Goal: Task Accomplishment & Management: Use online tool/utility

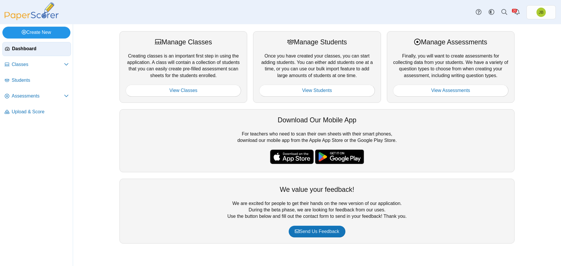
click at [40, 32] on link "Create New" at bounding box center [36, 33] width 68 height 12
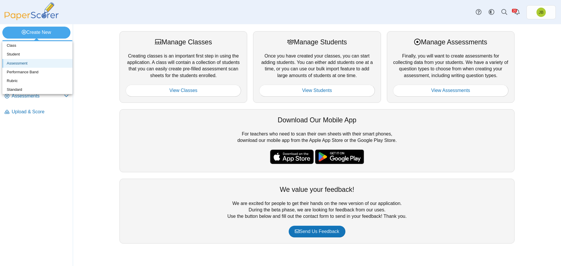
click at [32, 63] on link "Assessment" at bounding box center [37, 63] width 70 height 9
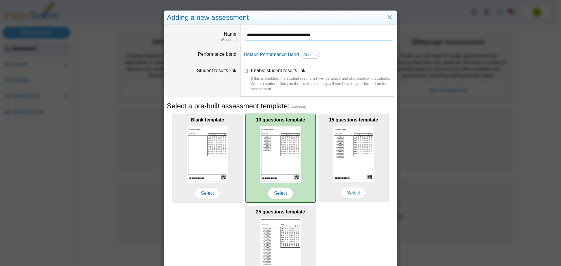
type input "**********"
click at [274, 169] on img at bounding box center [280, 154] width 41 height 56
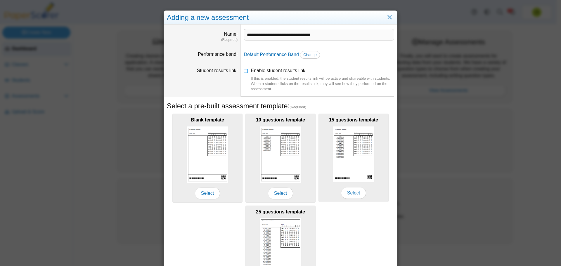
scroll to position [52, 0]
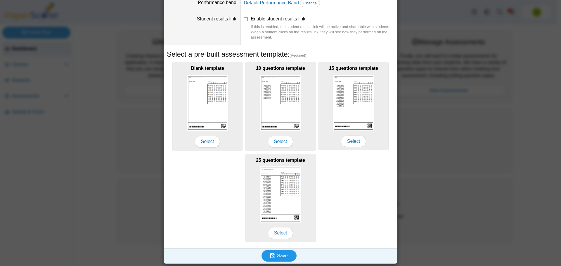
drag, startPoint x: 275, startPoint y: 257, endPoint x: 279, endPoint y: 256, distance: 3.8
click at [277, 257] on span "Save" at bounding box center [282, 255] width 11 height 5
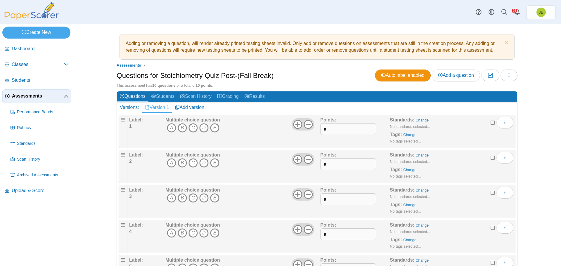
click at [202, 128] on icon "D" at bounding box center [203, 127] width 9 height 9
click at [168, 166] on icon "A" at bounding box center [171, 162] width 9 height 9
click at [170, 200] on icon "A" at bounding box center [171, 197] width 9 height 9
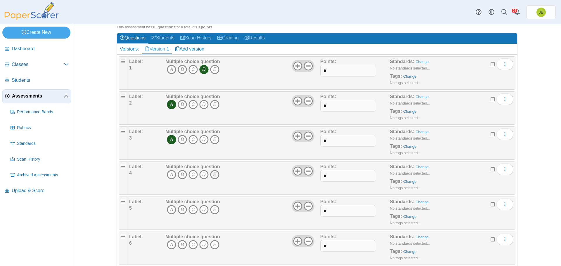
click at [215, 174] on icon "E" at bounding box center [214, 174] width 9 height 9
click at [169, 209] on icon "A" at bounding box center [171, 209] width 9 height 9
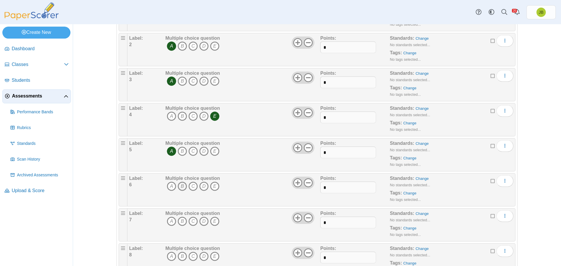
click at [180, 185] on icon "B" at bounding box center [182, 186] width 9 height 9
click at [171, 220] on icon "A" at bounding box center [171, 221] width 9 height 9
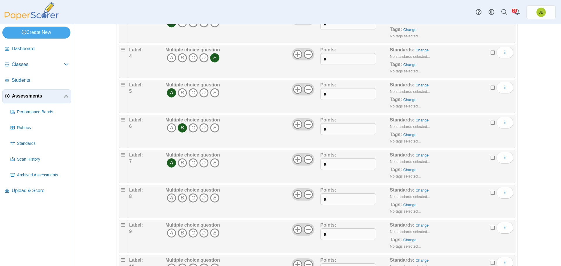
click at [169, 199] on icon "A" at bounding box center [171, 197] width 9 height 9
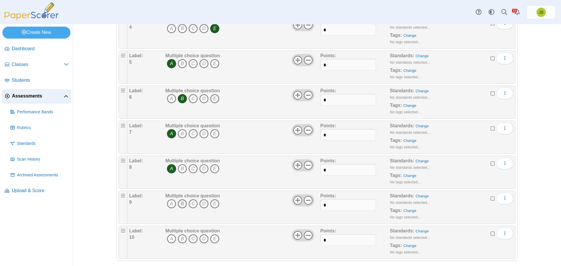
click at [178, 206] on icon "B" at bounding box center [182, 203] width 9 height 9
click at [168, 236] on icon "A" at bounding box center [171, 238] width 9 height 9
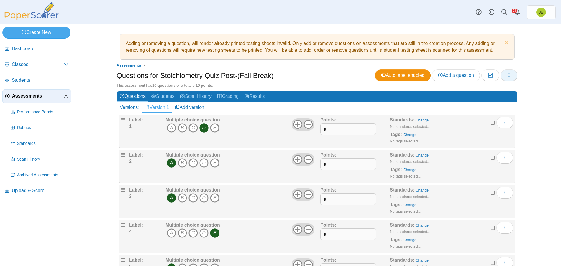
click at [506, 76] on icon "button" at bounding box center [508, 75] width 5 height 5
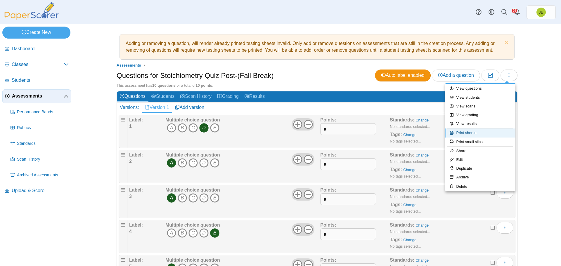
click at [469, 133] on link "Print sheets" at bounding box center [480, 132] width 70 height 9
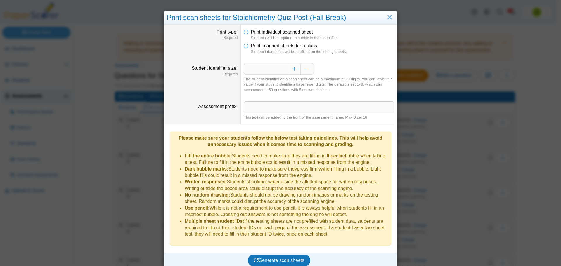
click at [247, 45] on li "Print scanned sheets for a class Student information will be prefilled on the t…" at bounding box center [318, 49] width 150 height 12
click at [244, 46] on icon at bounding box center [245, 45] width 5 height 4
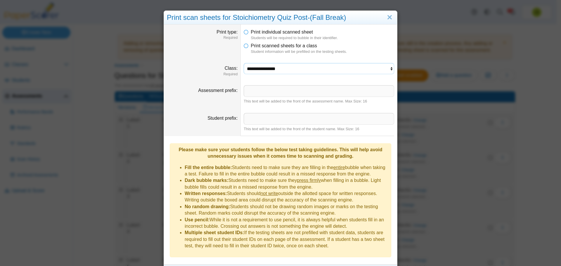
click at [274, 68] on select "**********" at bounding box center [318, 68] width 150 height 11
click at [243, 63] on select "**********" at bounding box center [318, 68] width 150 height 11
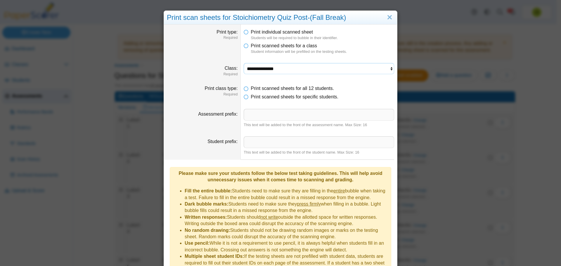
scroll to position [31, 0]
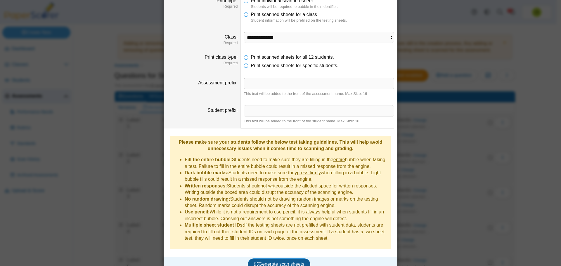
click at [283, 262] on span "Generate scan sheets" at bounding box center [279, 264] width 51 height 5
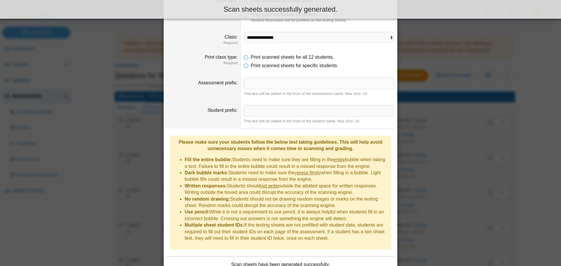
scroll to position [78, 0]
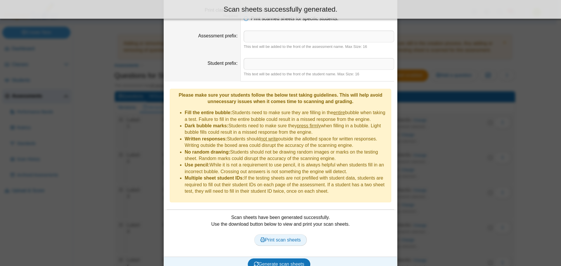
click at [288, 237] on span "Print scan sheets" at bounding box center [280, 239] width 41 height 5
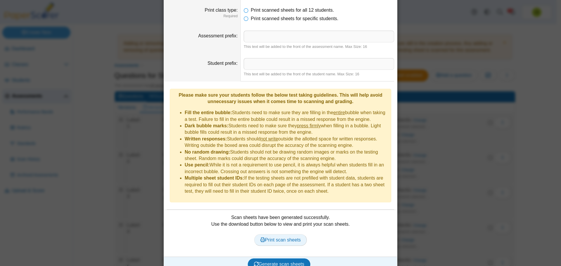
scroll to position [20, 0]
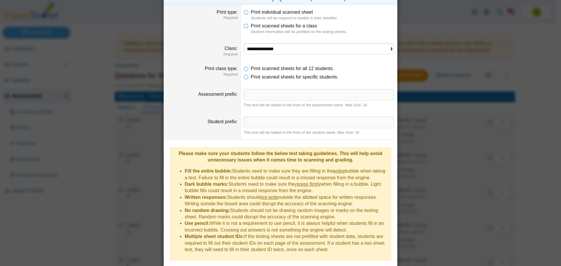
click at [262, 52] on select "**********" at bounding box center [318, 48] width 150 height 11
select select "**********"
click at [243, 43] on select "**********" at bounding box center [318, 48] width 150 height 11
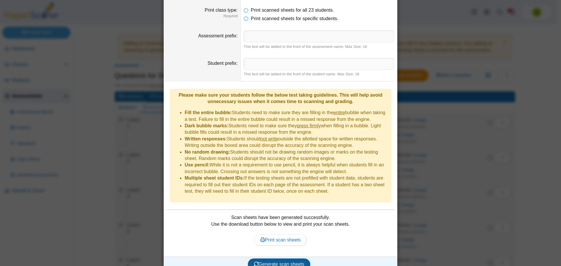
click at [274, 262] on span "Generate scan sheets" at bounding box center [279, 264] width 51 height 5
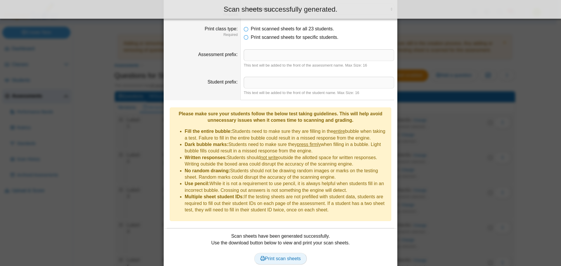
click at [276, 256] on span "Print scan sheets" at bounding box center [280, 258] width 41 height 5
